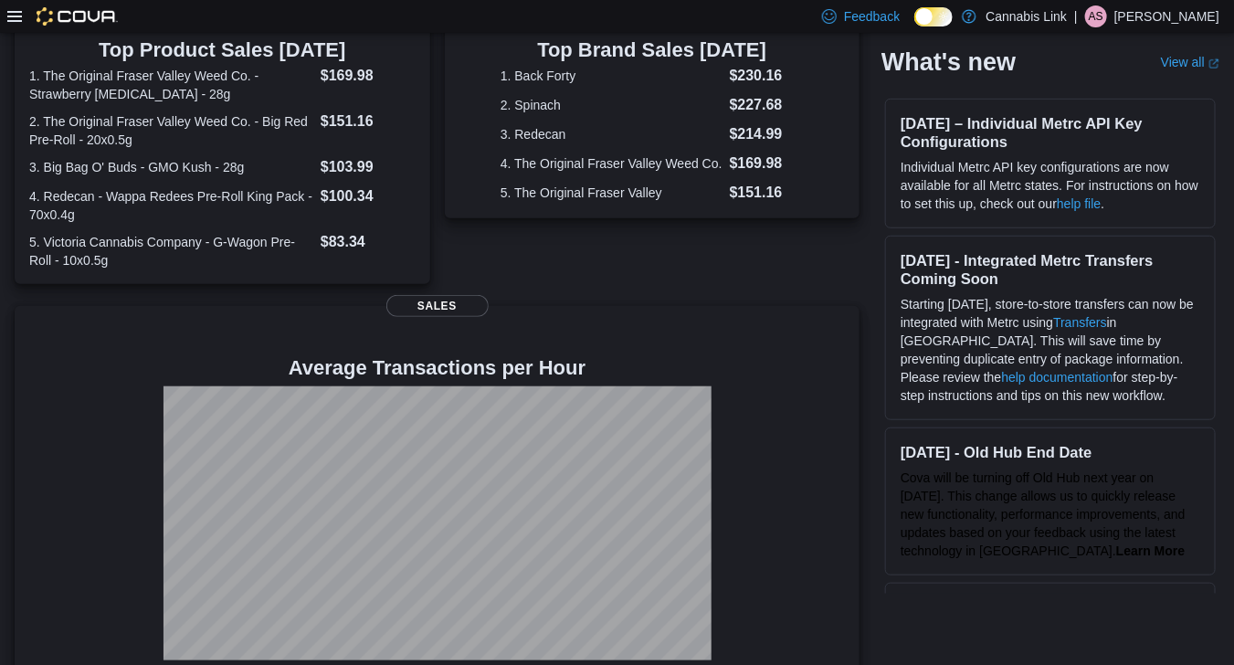
scroll to position [433, 0]
